Goal: Task Accomplishment & Management: Manage account settings

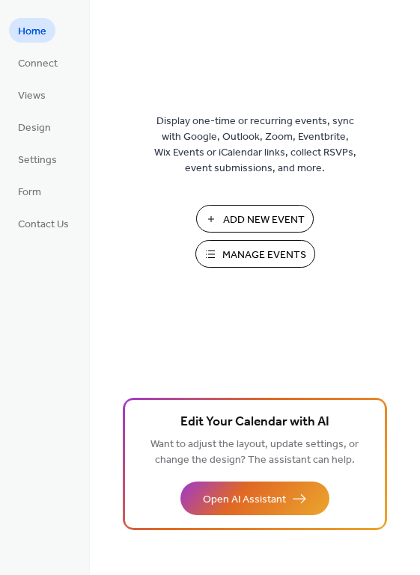
click at [254, 258] on span "Manage Events" at bounding box center [264, 256] width 84 height 16
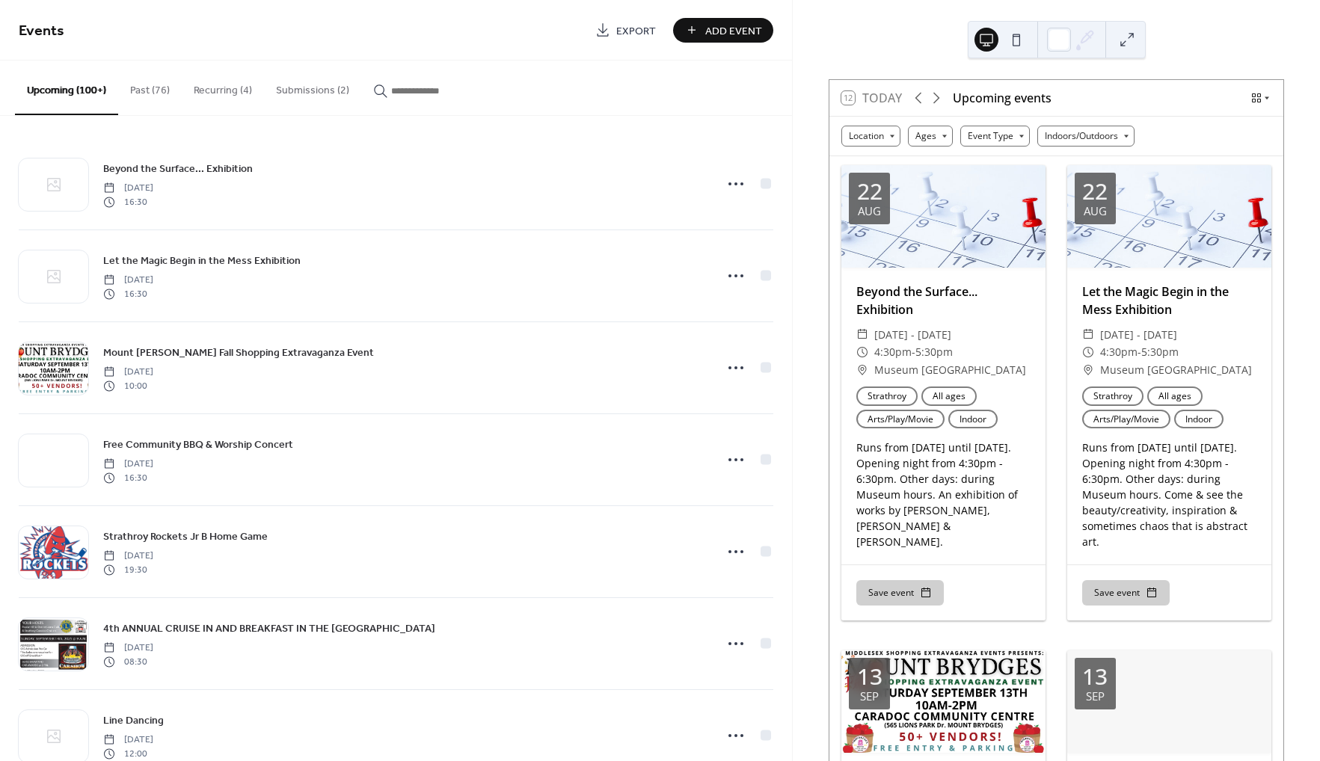
click at [322, 82] on button "Submissions (2)" at bounding box center [312, 87] width 97 height 53
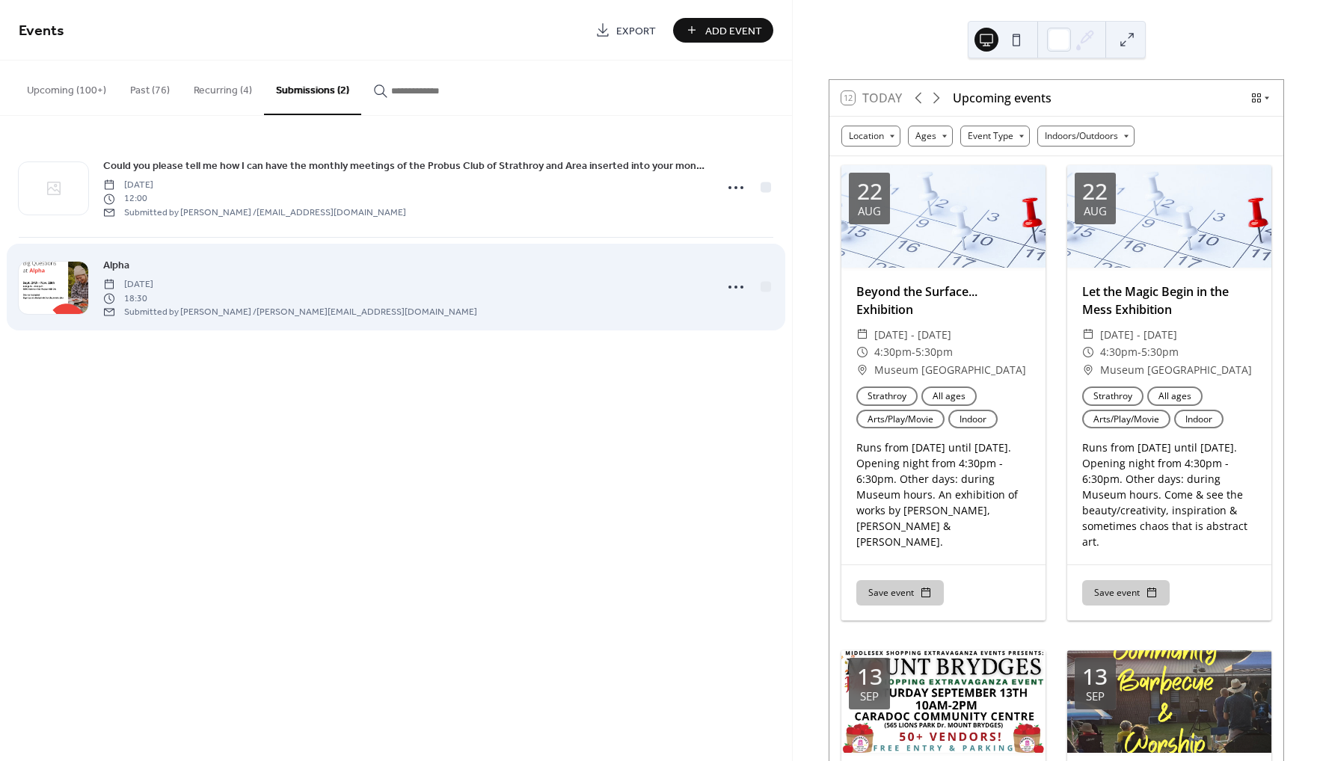
click at [114, 263] on span "Alpha" at bounding box center [116, 266] width 26 height 16
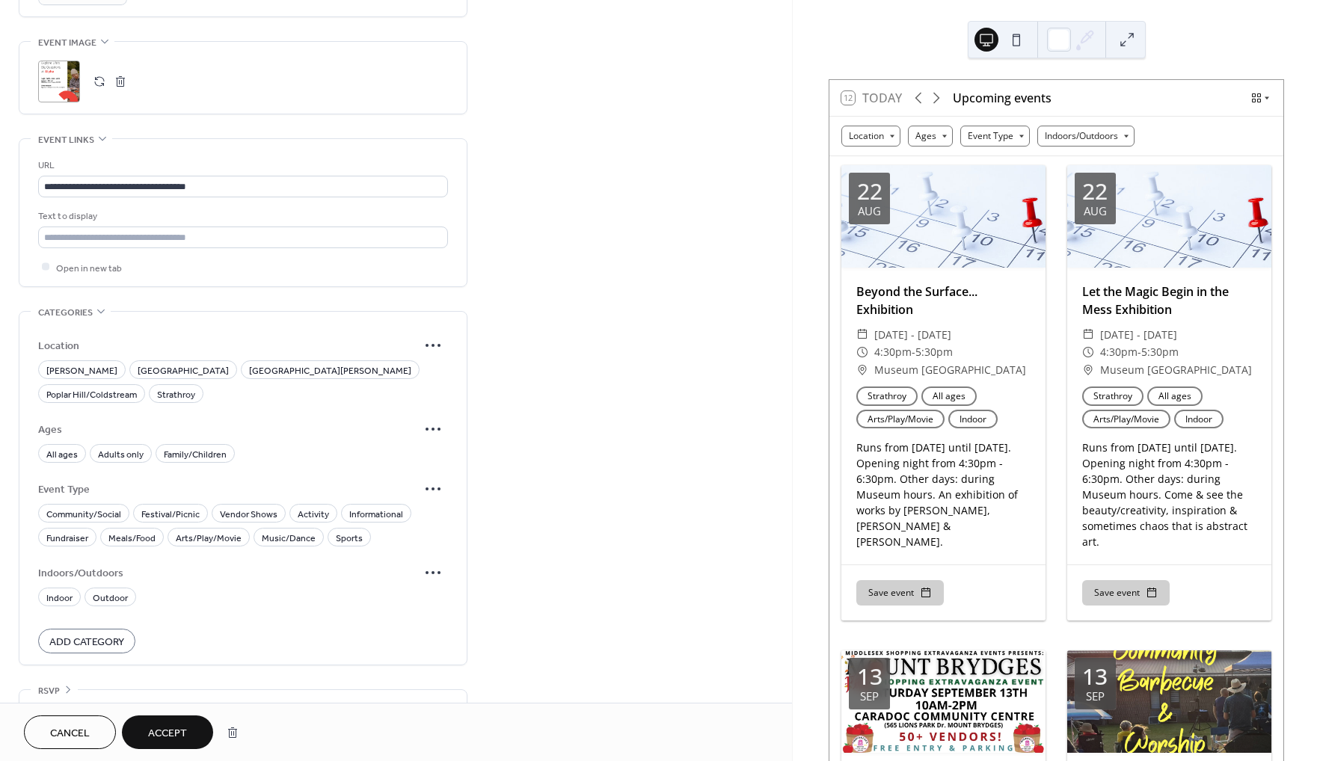
scroll to position [797, 0]
click at [137, 384] on span "Poplar Hill/Coldstream" at bounding box center [91, 392] width 91 height 16
click at [56, 444] on span "All ages" at bounding box center [61, 452] width 31 height 16
click at [63, 588] on span "Indoor" at bounding box center [59, 596] width 26 height 16
click at [355, 504] on span "Informational" at bounding box center [376, 512] width 54 height 16
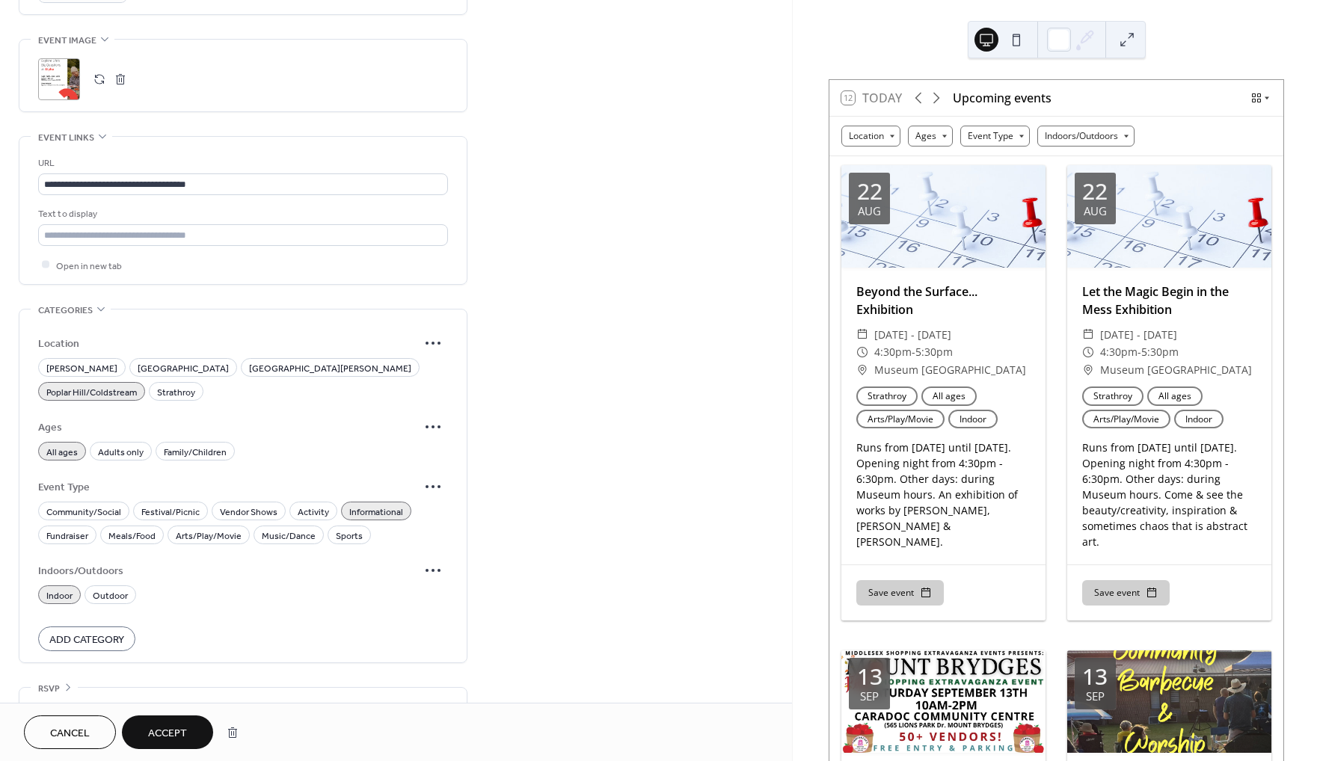
click at [173, 726] on span "Accept" at bounding box center [167, 734] width 39 height 16
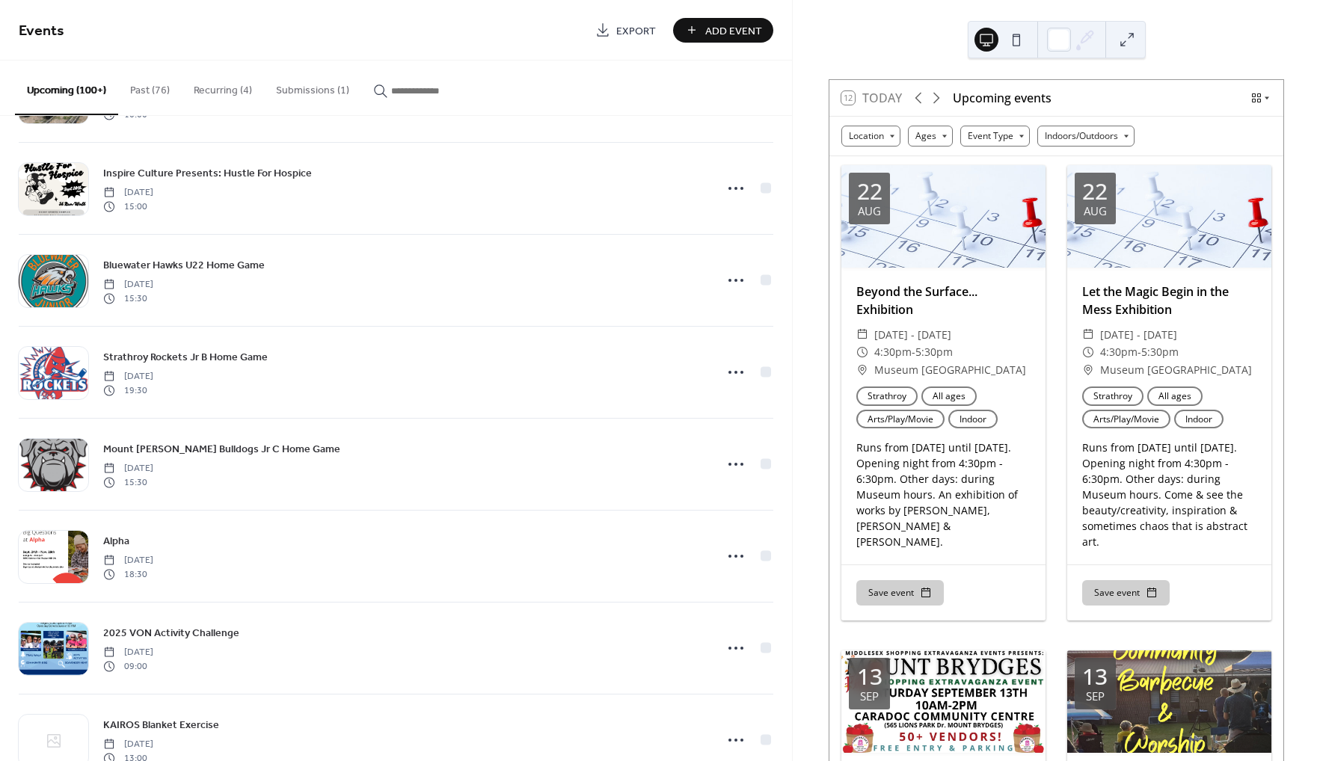
scroll to position [1113, 0]
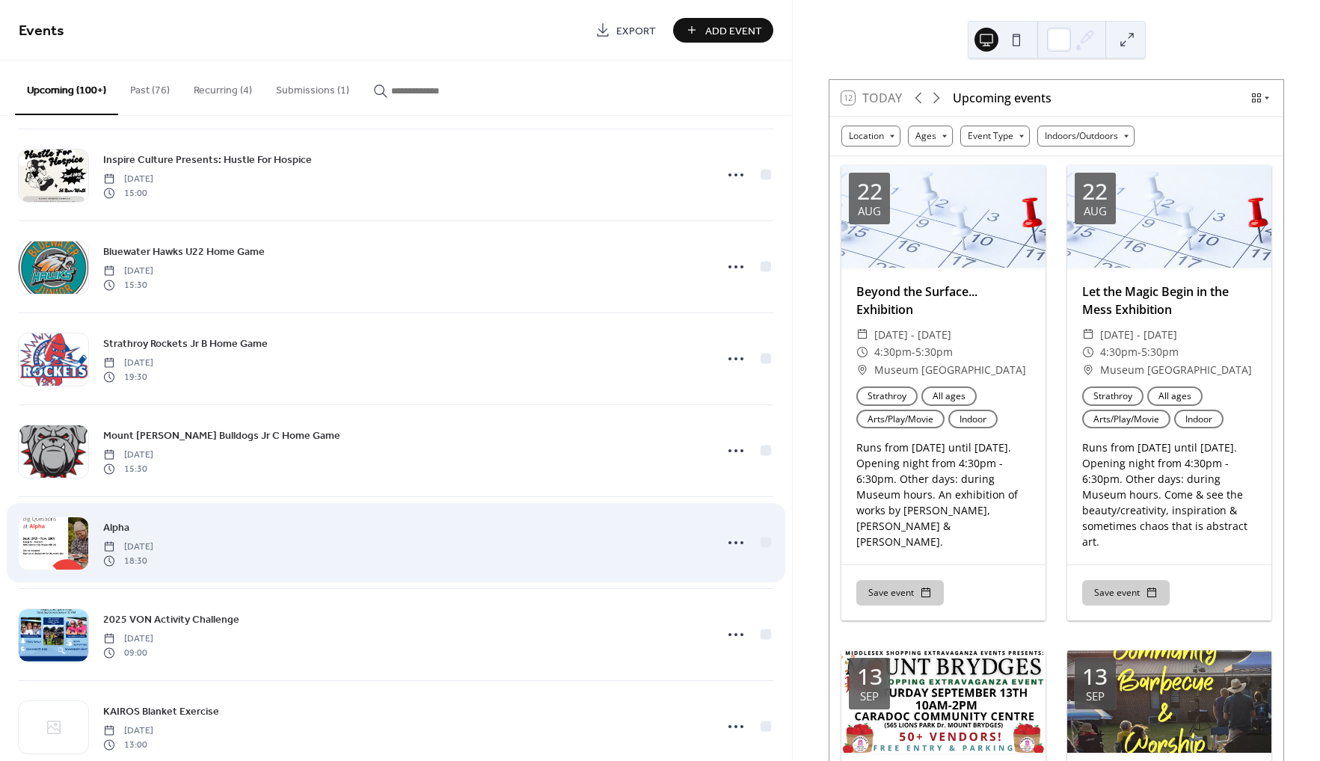
click at [67, 543] on div at bounding box center [54, 544] width 70 height 52
